Goal: Task Accomplishment & Management: Manage account settings

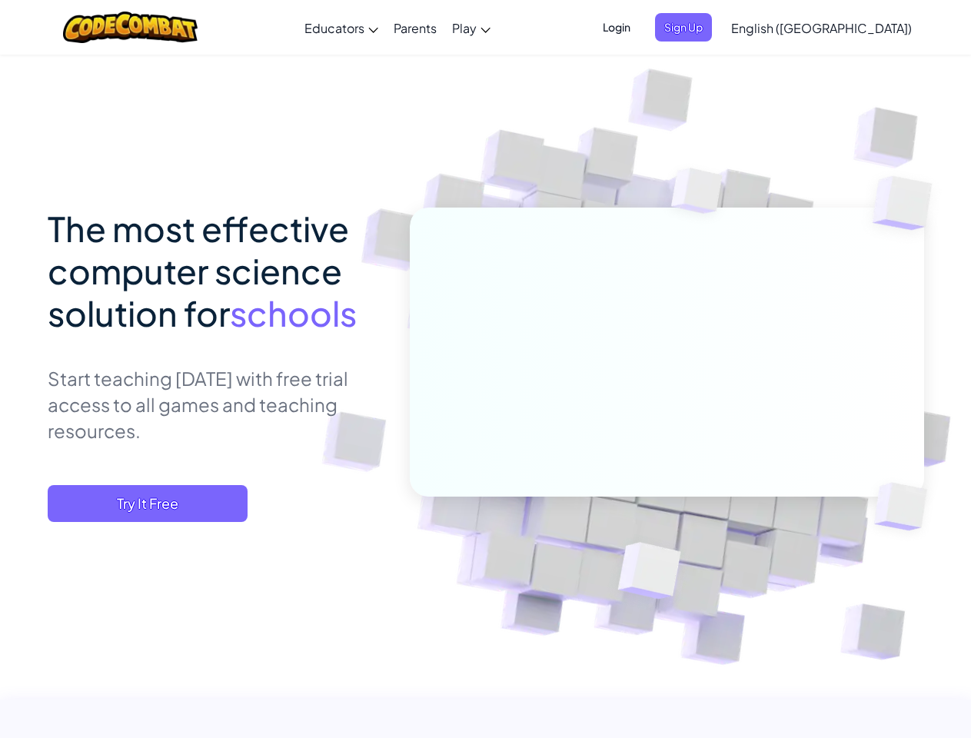
click at [639, 27] on span "Login" at bounding box center [616, 27] width 46 height 28
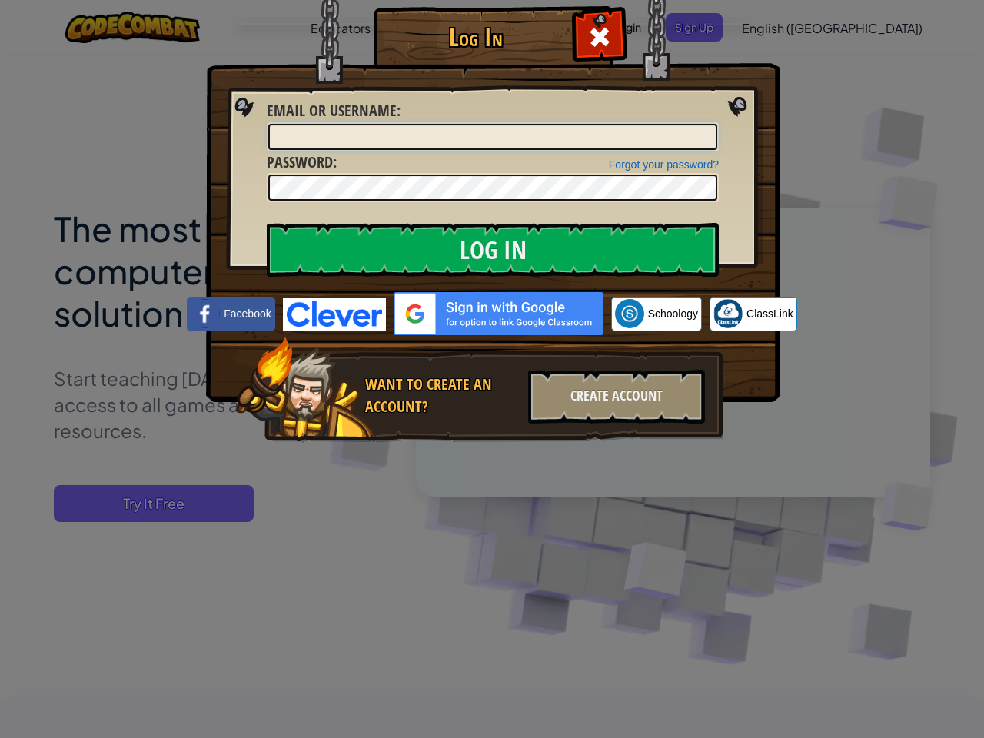
click at [709, 124] on input "Email or Username :" at bounding box center [492, 137] width 449 height 26
click at [777, 27] on div "Log In Unknown Error Email or Username : Forgot your password? Password : Log I…" at bounding box center [492, 369] width 984 height 738
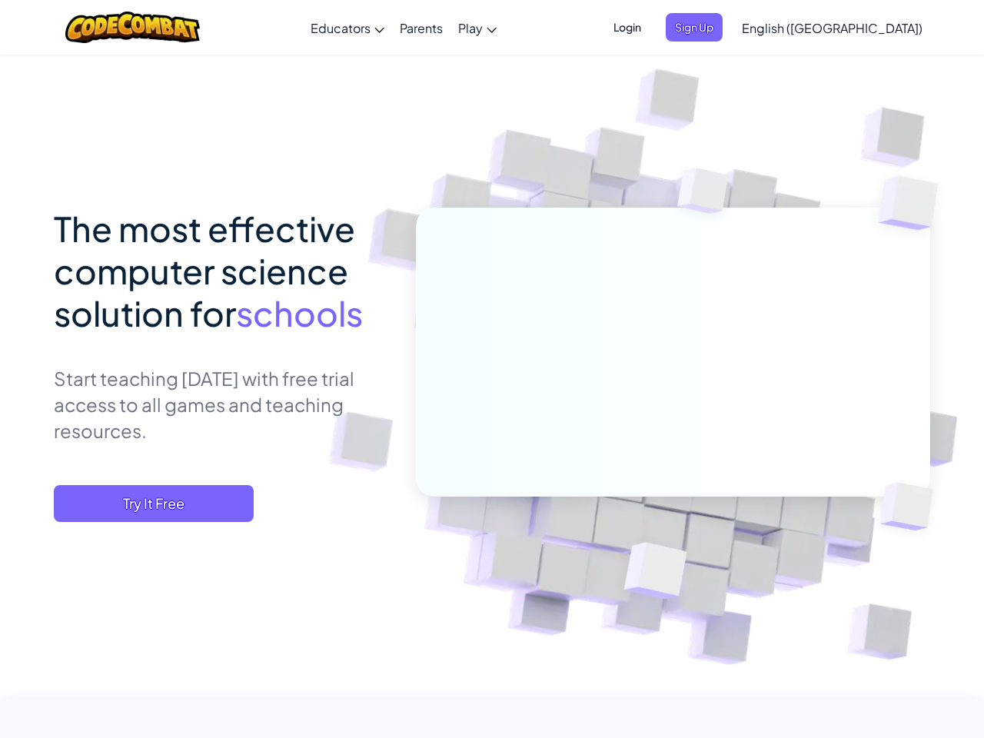
click at [777, 27] on div at bounding box center [492, 369] width 984 height 738
click at [859, 28] on span "English ([GEOGRAPHIC_DATA])" at bounding box center [832, 28] width 181 height 16
click at [148, 503] on span "Try It Free" at bounding box center [154, 503] width 200 height 37
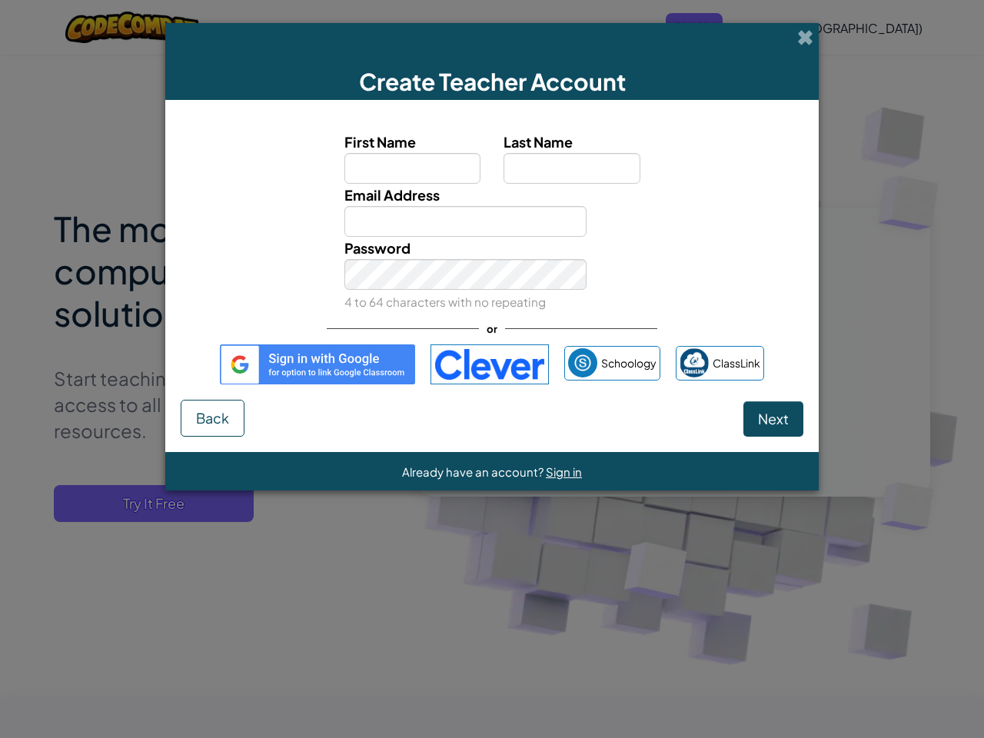
click at [148, 503] on div "Create Teacher Account First Name Last Name Email Address Password 4 to 64 char…" at bounding box center [492, 369] width 984 height 738
